Goal: Information Seeking & Learning: Learn about a topic

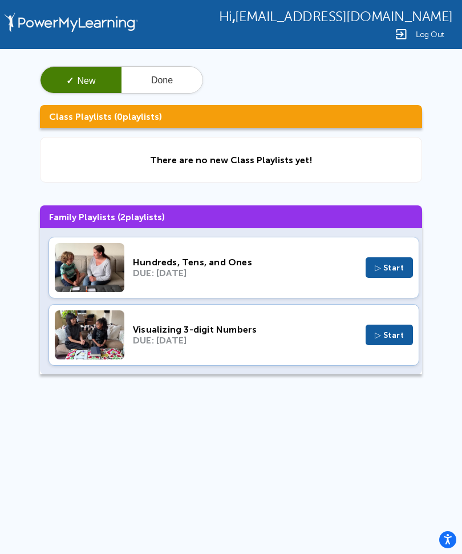
click at [395, 269] on span "▷ Start" at bounding box center [390, 268] width 30 height 10
click at [153, 331] on div "Visualizing 3-digit Numbers" at bounding box center [245, 329] width 224 height 11
click at [154, 77] on button "Done" at bounding box center [162, 80] width 81 height 27
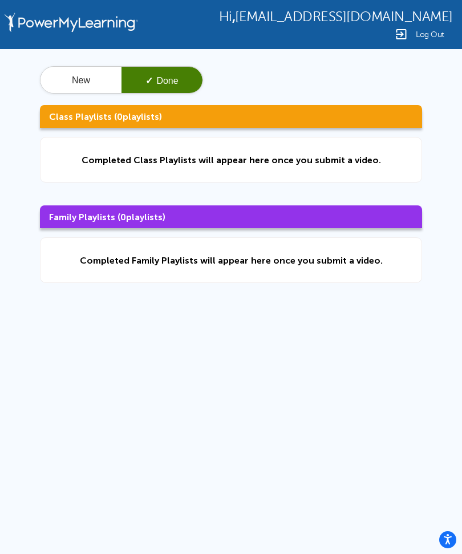
click at [83, 73] on button "New" at bounding box center [81, 80] width 81 height 27
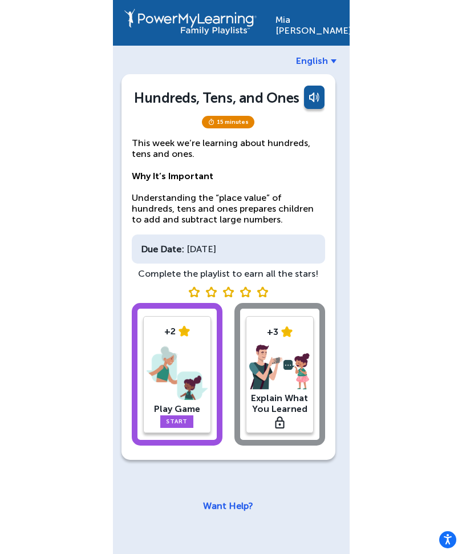
click at [171, 423] on link "Start" at bounding box center [176, 421] width 33 height 13
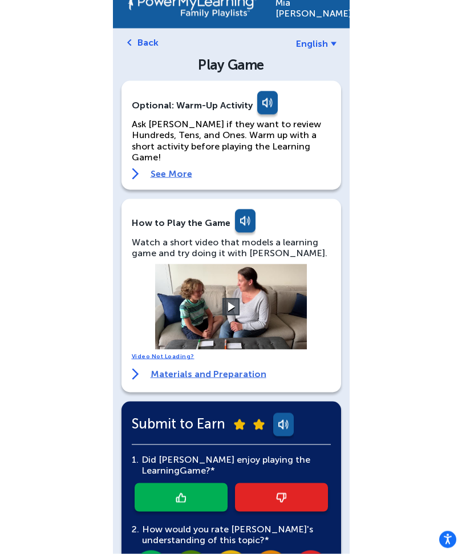
scroll to position [18, 0]
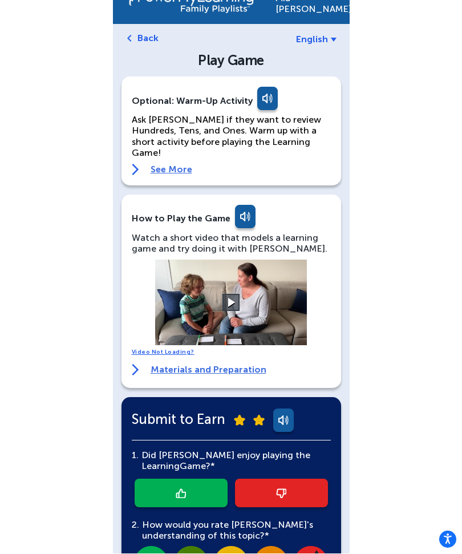
click at [151, 164] on link "See More" at bounding box center [231, 169] width 199 height 11
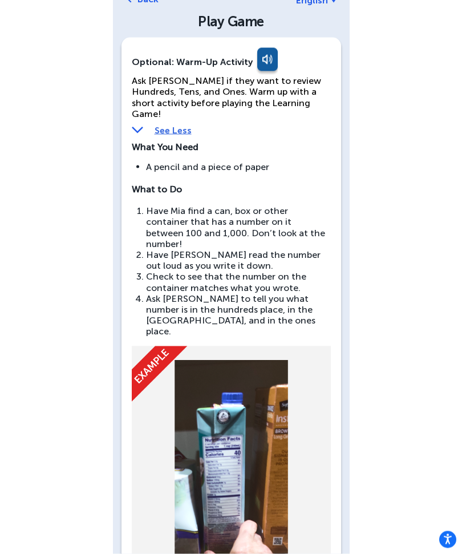
scroll to position [63, 0]
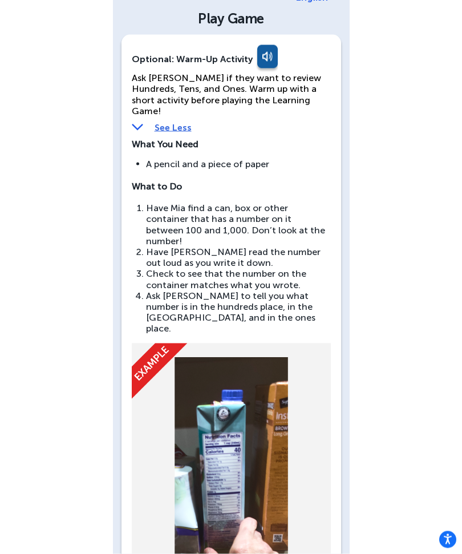
click at [263, 62] on link at bounding box center [266, 58] width 23 height 27
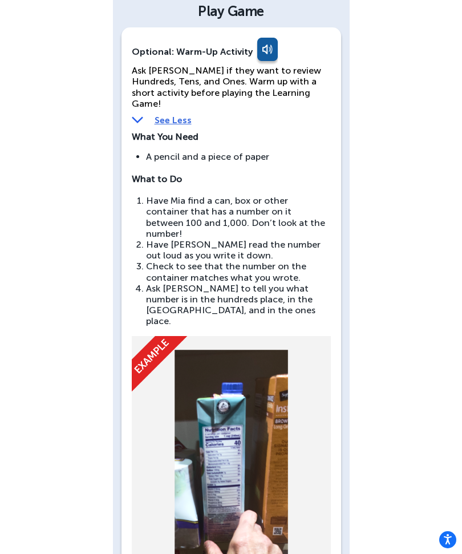
scroll to position [0, 0]
